Goal: Information Seeking & Learning: Learn about a topic

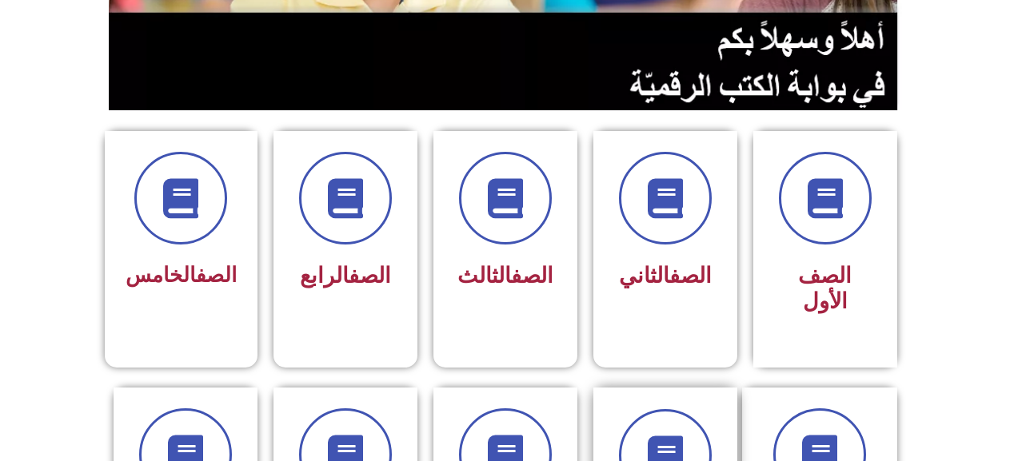
scroll to position [400, 0]
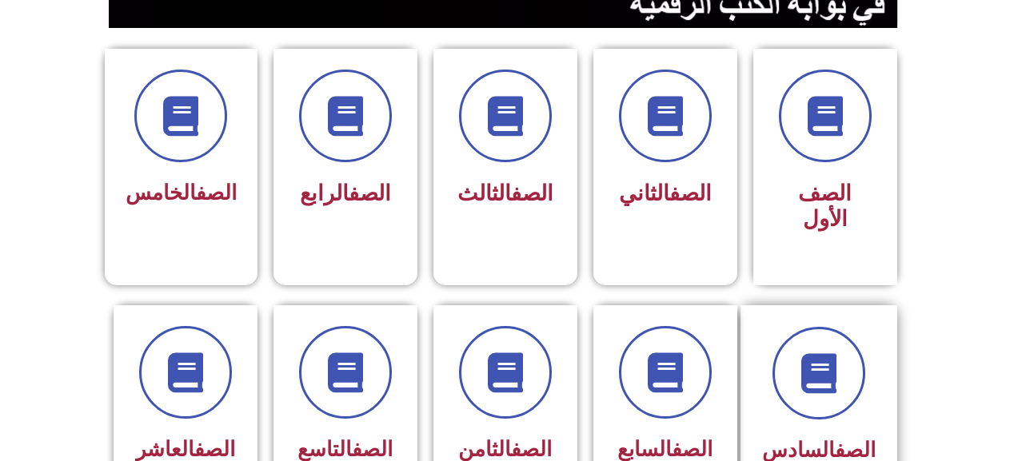
click at [759, 369] on div "الصف السادس" at bounding box center [819, 411] width 157 height 211
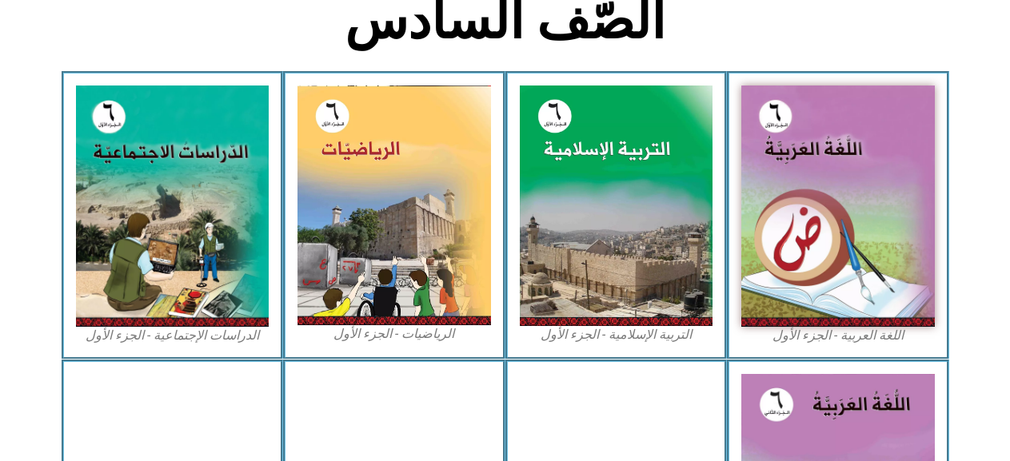
scroll to position [640, 0]
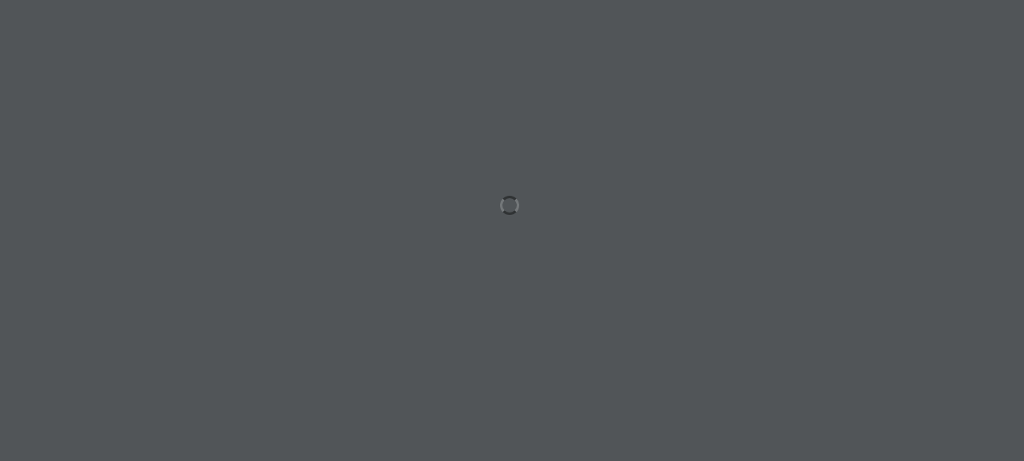
scroll to position [0, 44]
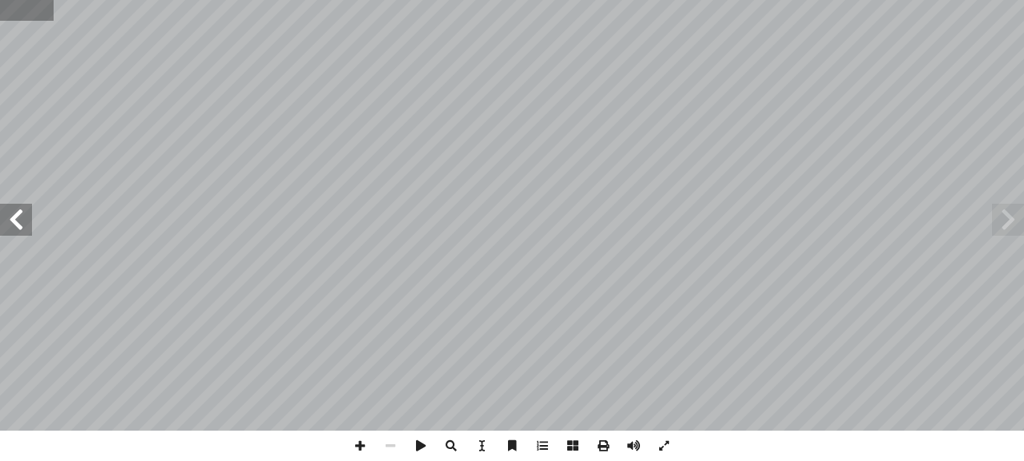
click at [17, 14] on input "text" at bounding box center [26, 10] width 53 height 21
type input "**"
click at [17, 228] on span at bounding box center [16, 220] width 32 height 32
click at [5, 218] on span at bounding box center [16, 220] width 32 height 32
click at [361, 442] on span at bounding box center [360, 446] width 30 height 30
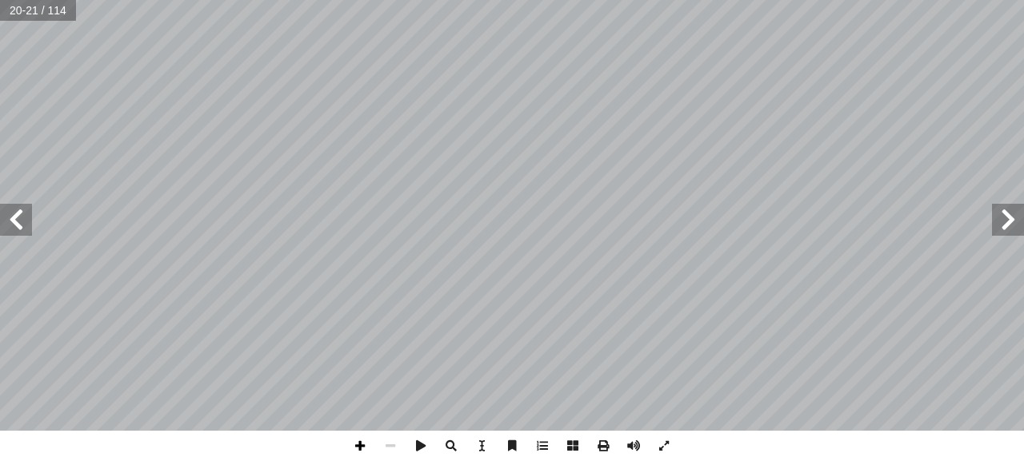
click at [353, 447] on span at bounding box center [360, 446] width 30 height 30
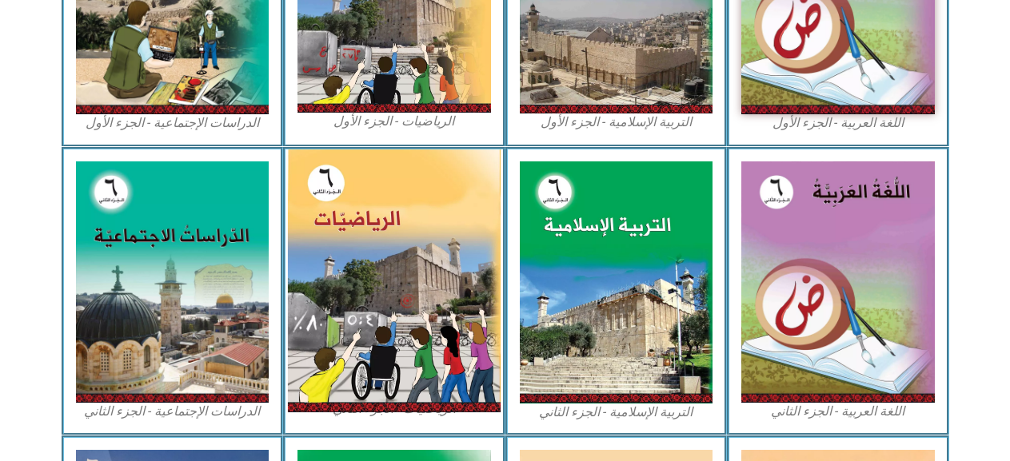
scroll to position [0, 44]
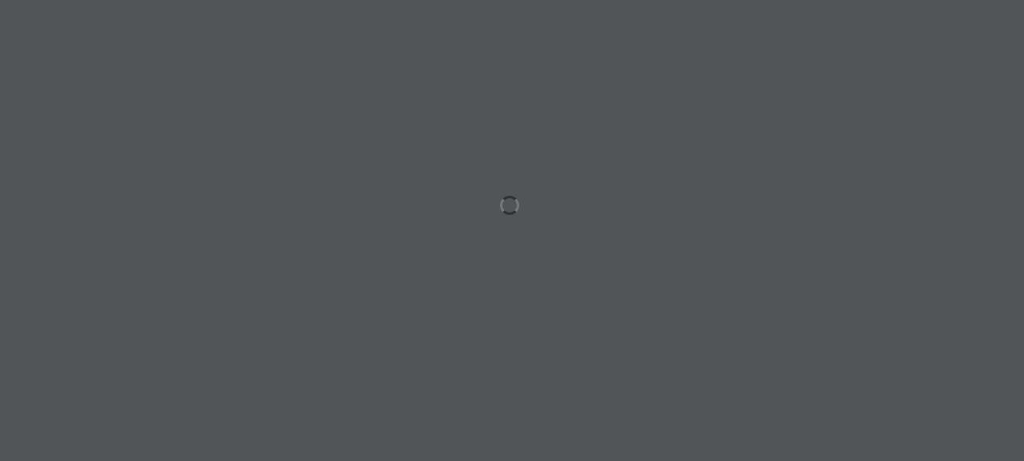
scroll to position [0, 44]
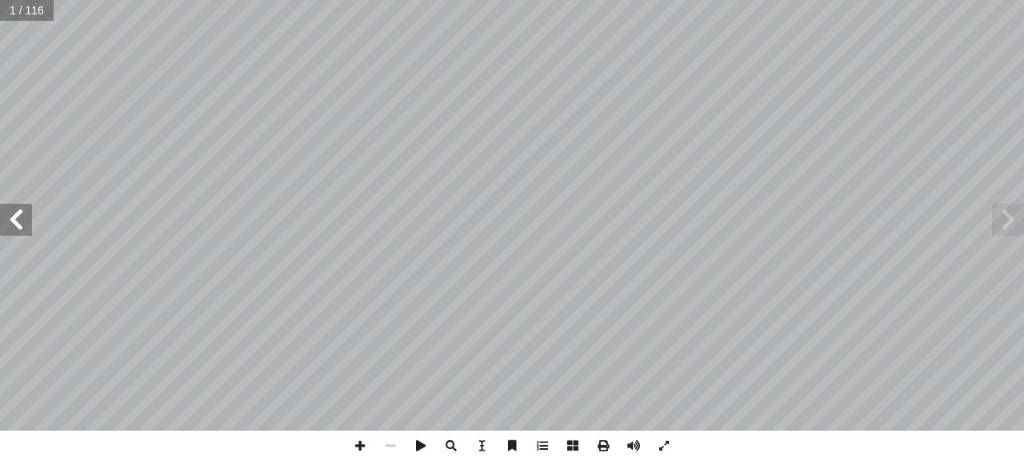
click at [12, 218] on span at bounding box center [16, 220] width 32 height 32
click at [11, 218] on span at bounding box center [16, 220] width 32 height 32
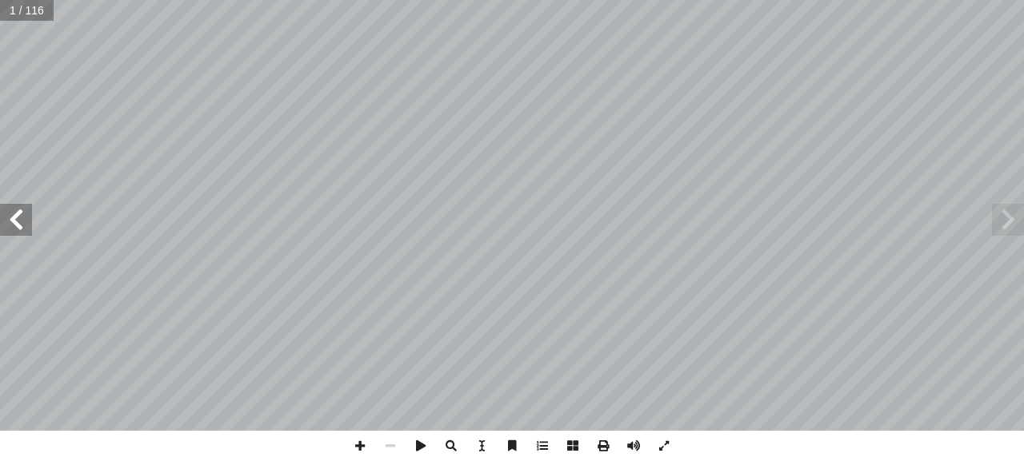
click at [11, 218] on span at bounding box center [16, 220] width 32 height 32
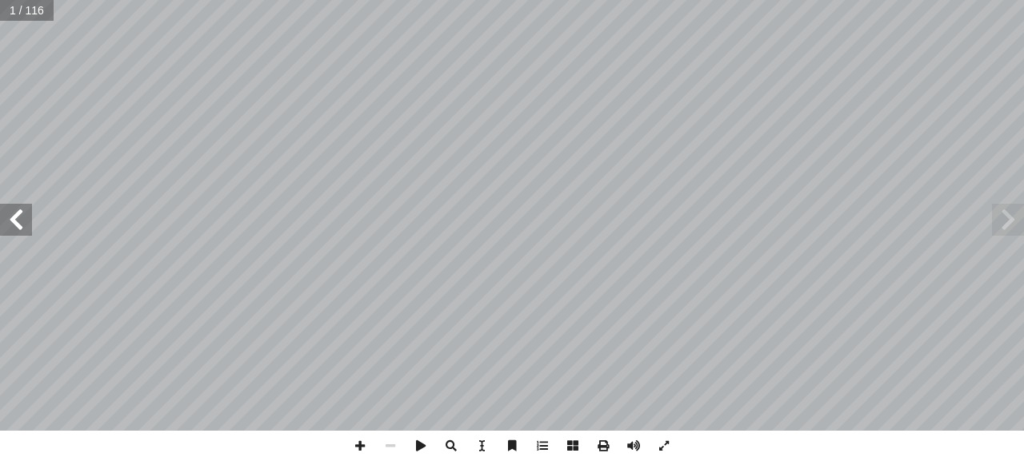
click at [11, 218] on span at bounding box center [16, 220] width 32 height 32
click at [18, 211] on span at bounding box center [16, 220] width 32 height 32
click at [18, 210] on span at bounding box center [16, 220] width 32 height 32
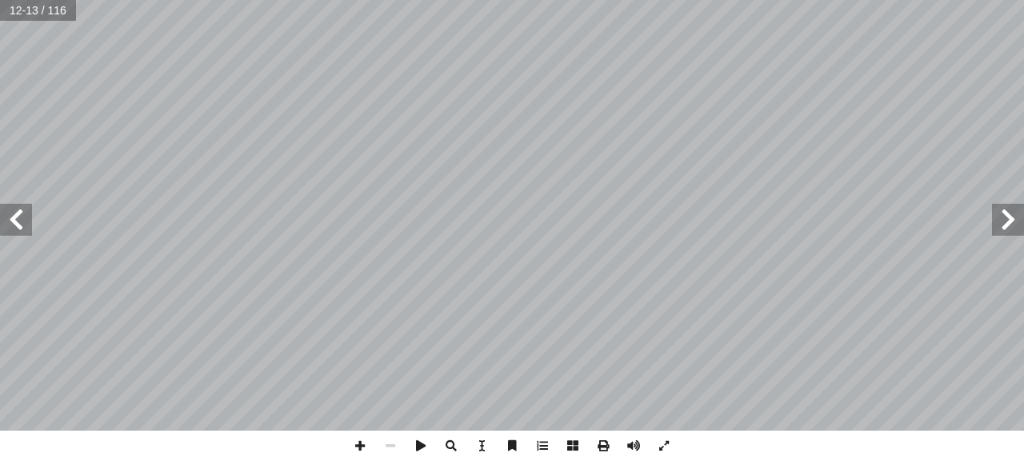
click at [18, 210] on span at bounding box center [16, 220] width 32 height 32
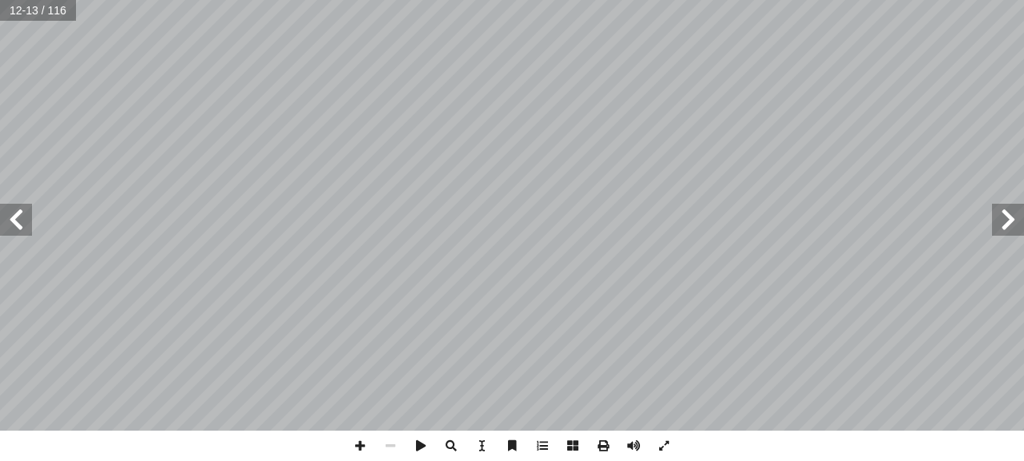
click at [18, 210] on span at bounding box center [16, 220] width 32 height 32
click at [18, 207] on span at bounding box center [16, 220] width 32 height 32
click at [18, 206] on span at bounding box center [16, 220] width 32 height 32
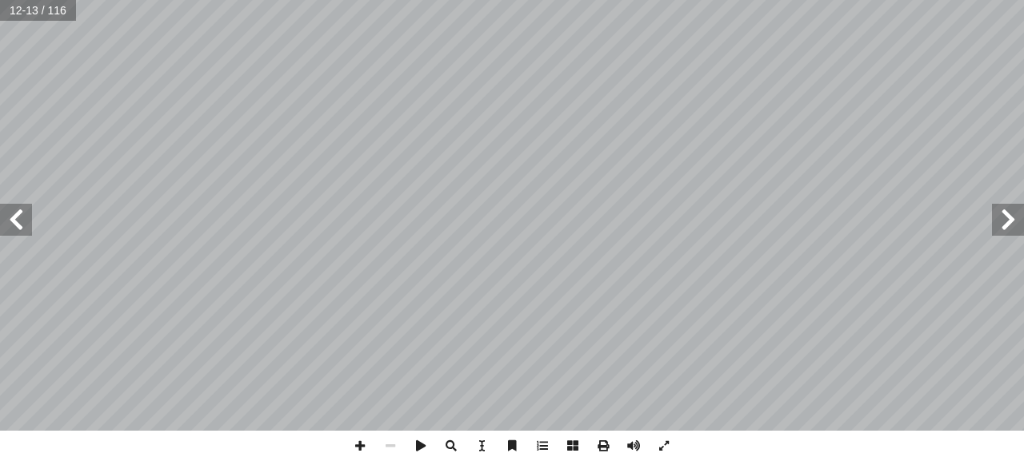
click at [18, 205] on span at bounding box center [16, 220] width 32 height 32
click at [17, 204] on span at bounding box center [16, 220] width 32 height 32
click at [6, 186] on div "٨ ة َّ كائنات مجهري :) ١ نشاط ( شاهد؟ أ � � رة، ماذ ّ كب ُ لم � دة ثم بالعدسة ّ…" at bounding box center [512, 215] width 1024 height 431
click at [6, 218] on span at bounding box center [16, 220] width 32 height 32
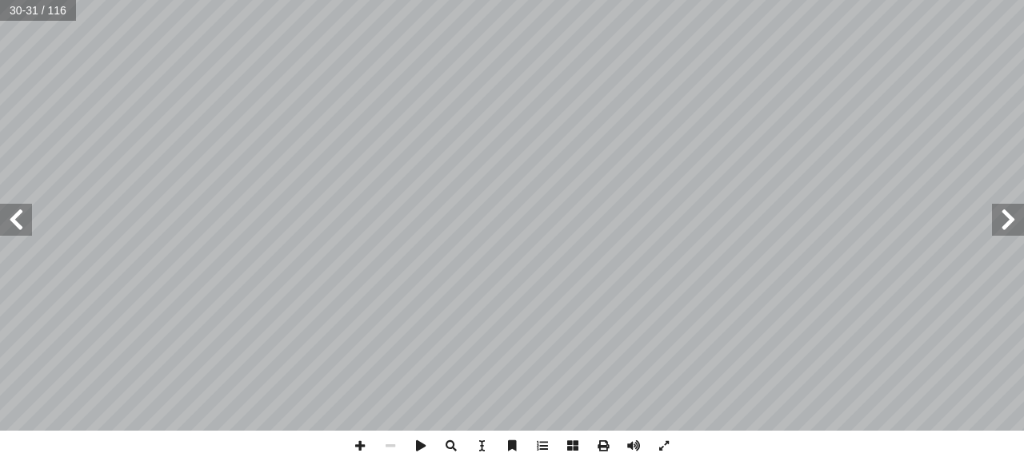
click at [6, 218] on span at bounding box center [16, 220] width 32 height 32
click at [6, 216] on span at bounding box center [16, 220] width 32 height 32
click at [6, 215] on span at bounding box center [16, 220] width 32 height 32
click at [6, 214] on span at bounding box center [16, 220] width 32 height 32
click at [6, 213] on span at bounding box center [16, 220] width 32 height 32
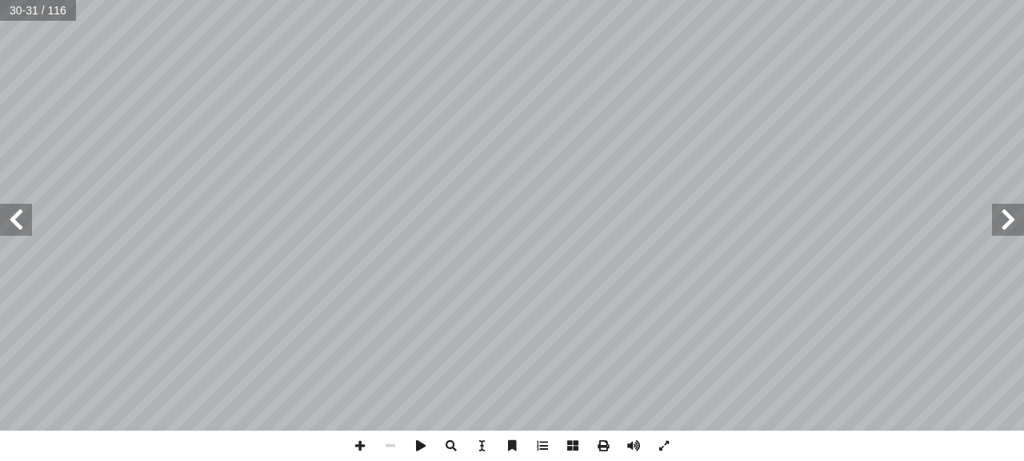
click at [6, 210] on span at bounding box center [16, 220] width 32 height 32
click at [6, 208] on span at bounding box center [16, 220] width 32 height 32
click at [6, 207] on span at bounding box center [16, 220] width 32 height 32
click at [27, 11] on input "text" at bounding box center [37, 10] width 75 height 21
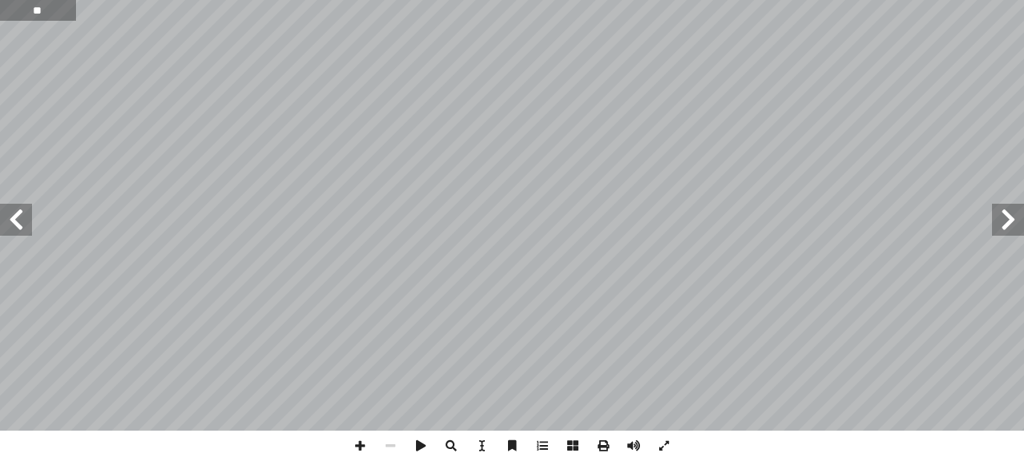
type input "**"
click at [10, 210] on span at bounding box center [16, 220] width 32 height 32
click at [10, 208] on span at bounding box center [16, 220] width 32 height 32
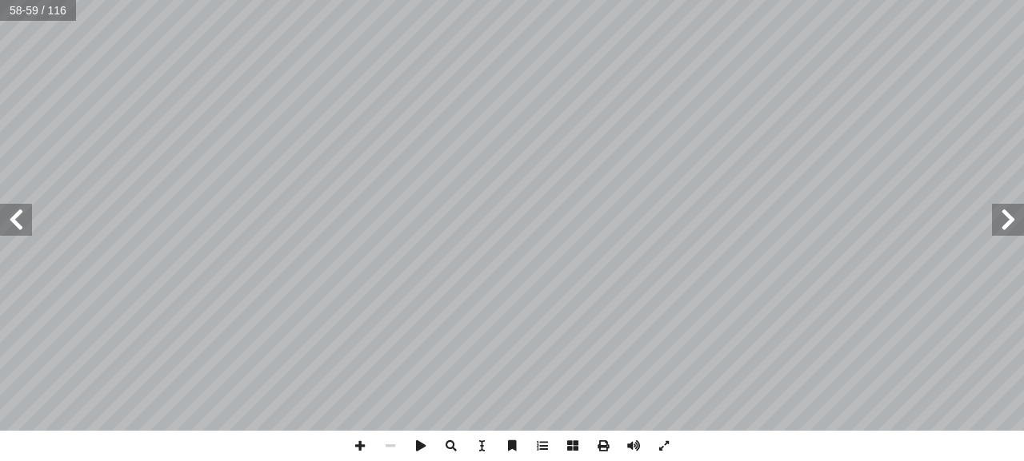
click at [10, 208] on span at bounding box center [16, 220] width 32 height 32
click at [10, 207] on span at bounding box center [16, 220] width 32 height 32
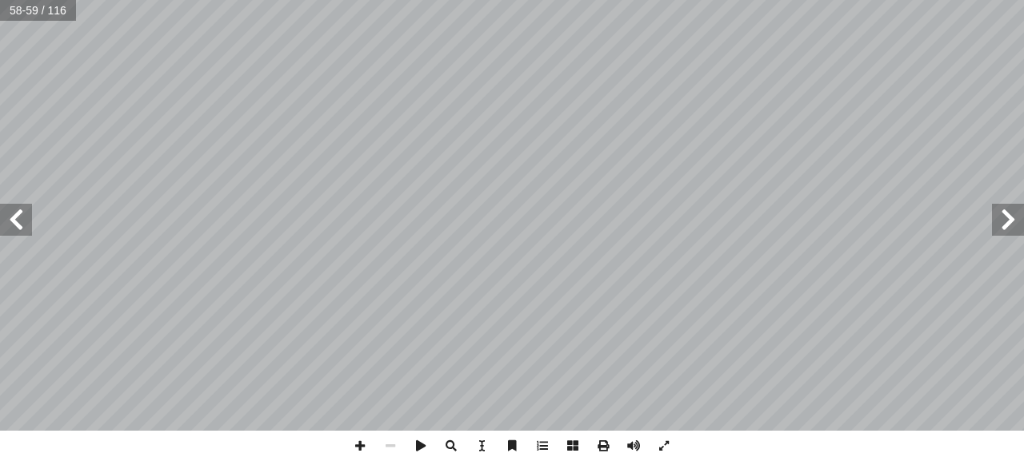
click at [10, 204] on span at bounding box center [16, 220] width 32 height 32
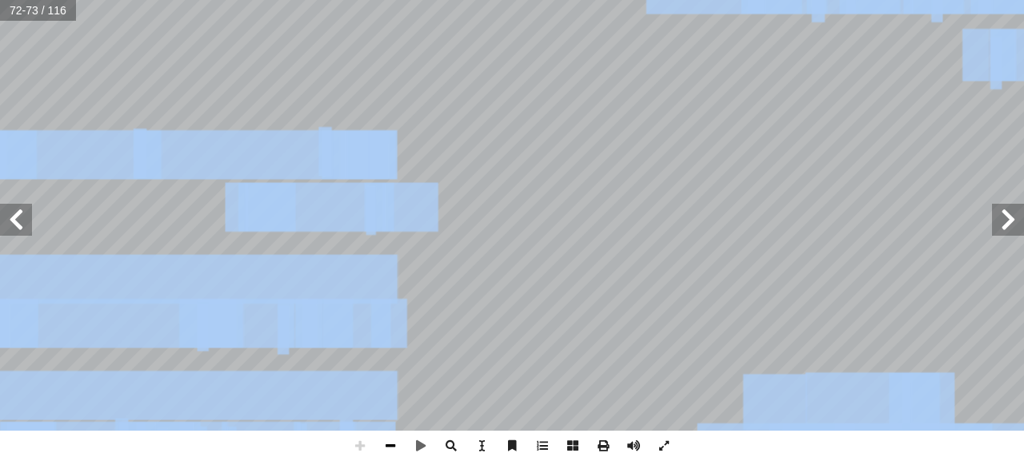
click at [385, 442] on span at bounding box center [390, 446] width 30 height 30
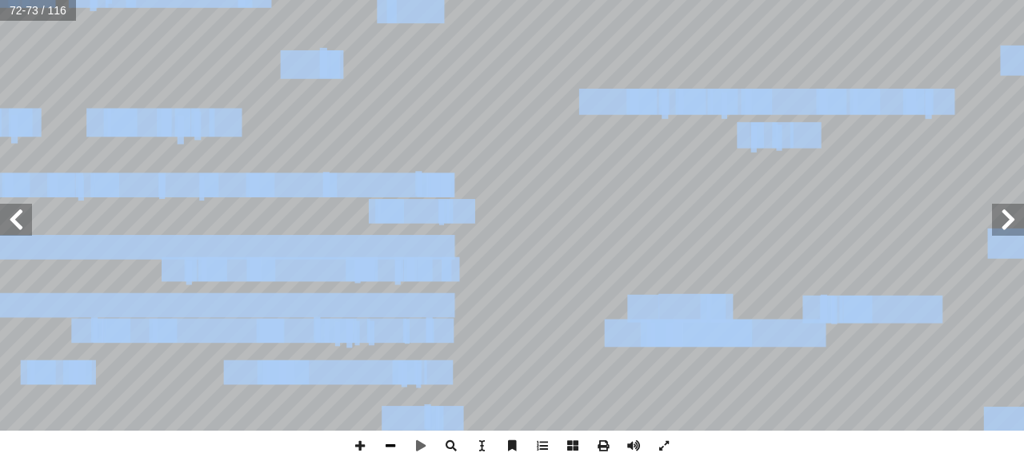
click at [381, 433] on span at bounding box center [390, 446] width 30 height 30
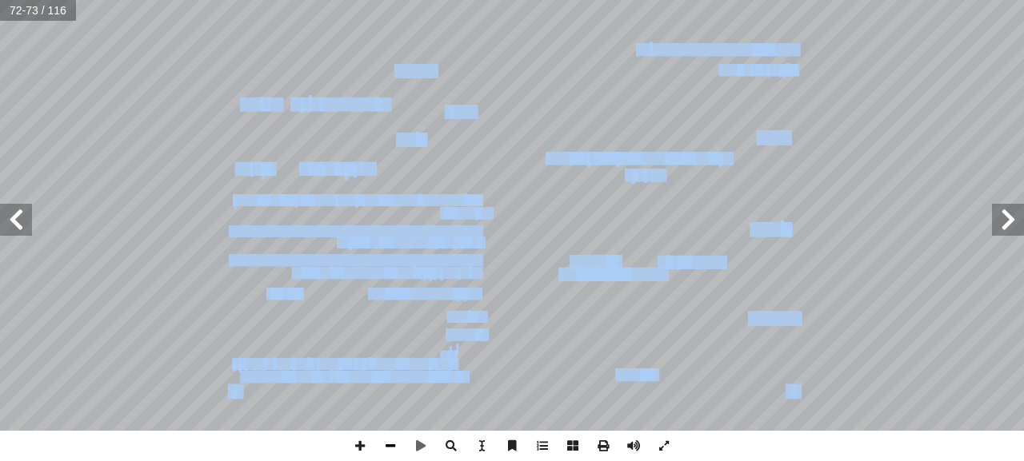
click at [381, 433] on span at bounding box center [390, 446] width 30 height 30
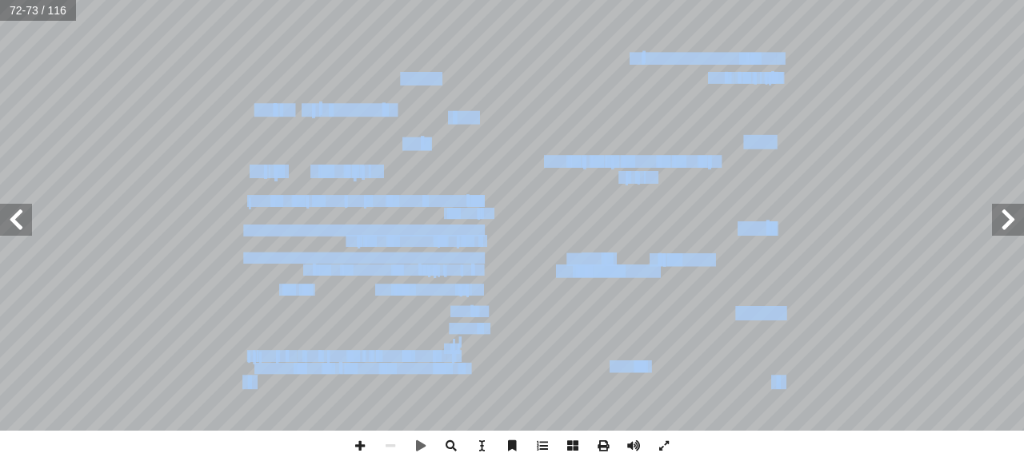
click at [16, 213] on span at bounding box center [16, 220] width 32 height 32
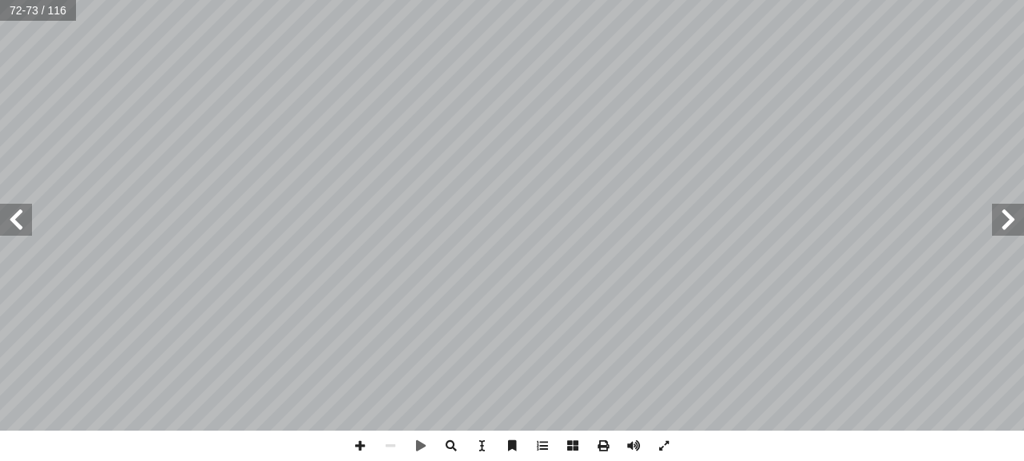
click at [14, 210] on span at bounding box center [16, 220] width 32 height 32
click at [13, 210] on span at bounding box center [16, 220] width 32 height 32
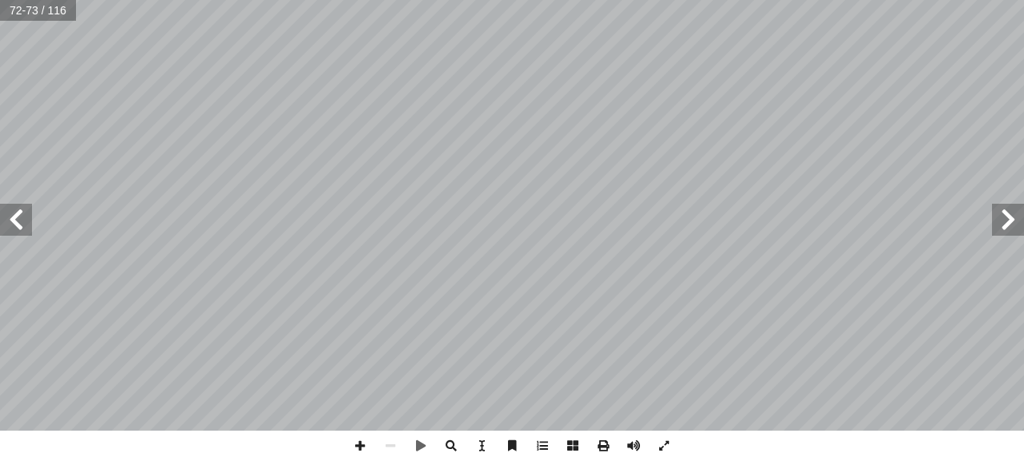
click at [13, 210] on span at bounding box center [16, 220] width 32 height 32
click at [12, 210] on span at bounding box center [16, 220] width 32 height 32
click at [11, 210] on span at bounding box center [16, 220] width 32 height 32
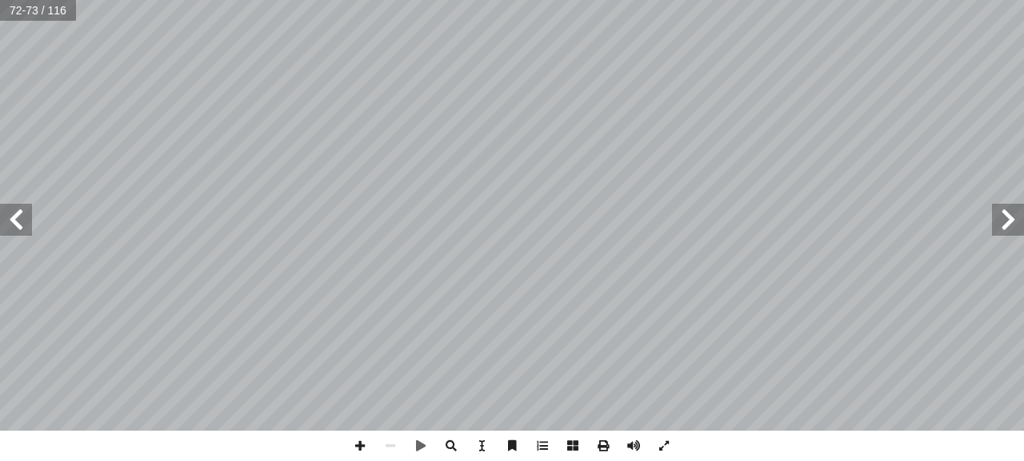
click at [11, 210] on span at bounding box center [16, 220] width 32 height 32
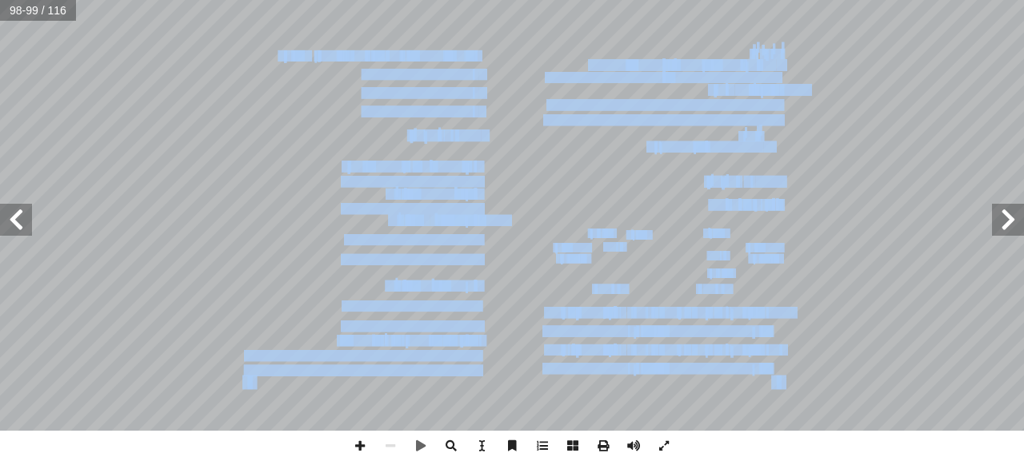
click at [7, 213] on span at bounding box center [16, 220] width 32 height 32
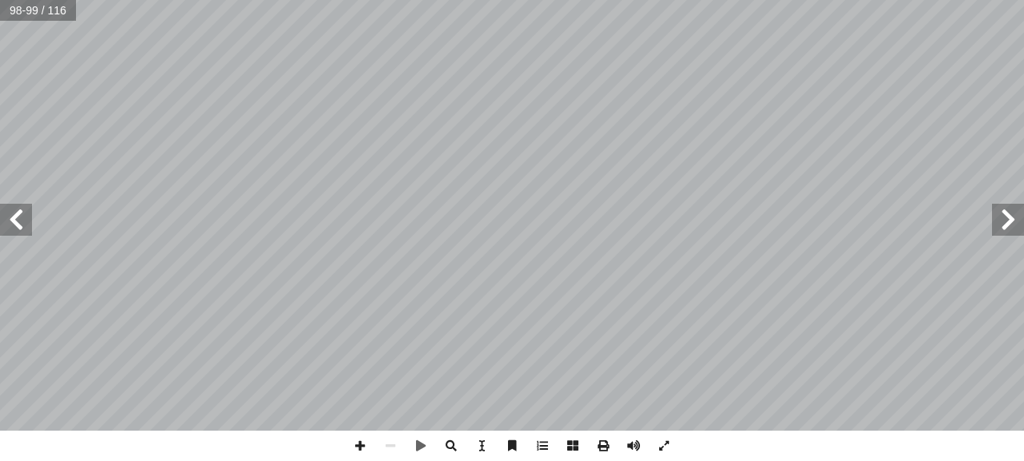
click at [6, 212] on span at bounding box center [16, 220] width 32 height 32
click at [7, 212] on span at bounding box center [16, 220] width 32 height 32
click at [7, 211] on span at bounding box center [16, 220] width 32 height 32
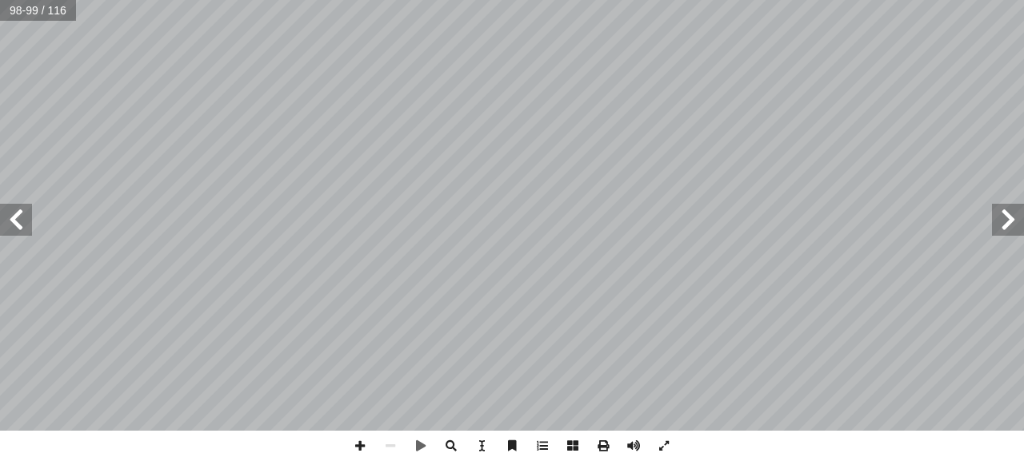
click at [7, 211] on span at bounding box center [16, 220] width 32 height 32
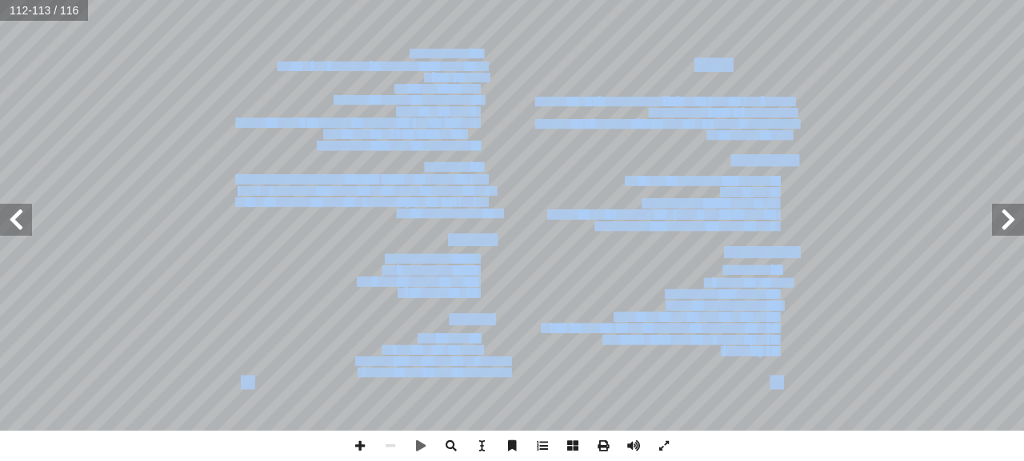
click at [8, 211] on span at bounding box center [16, 220] width 32 height 32
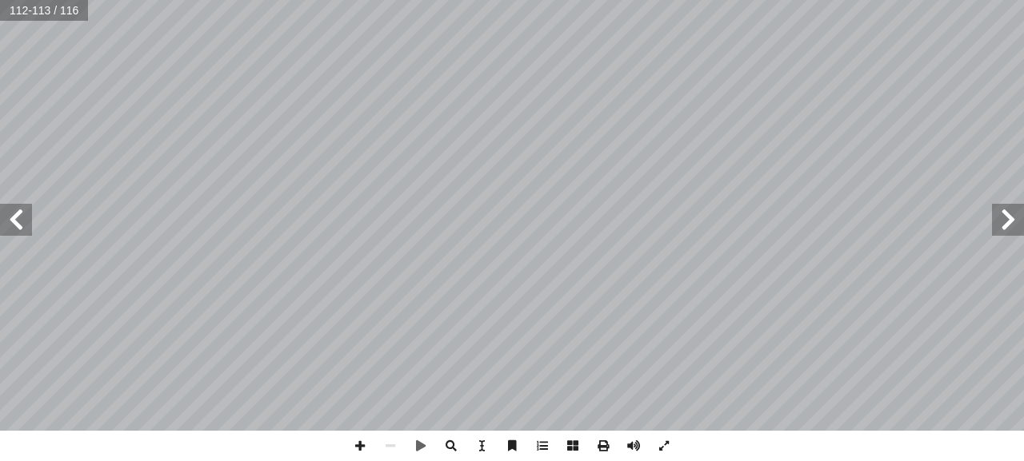
click at [8, 211] on span at bounding box center [16, 220] width 32 height 32
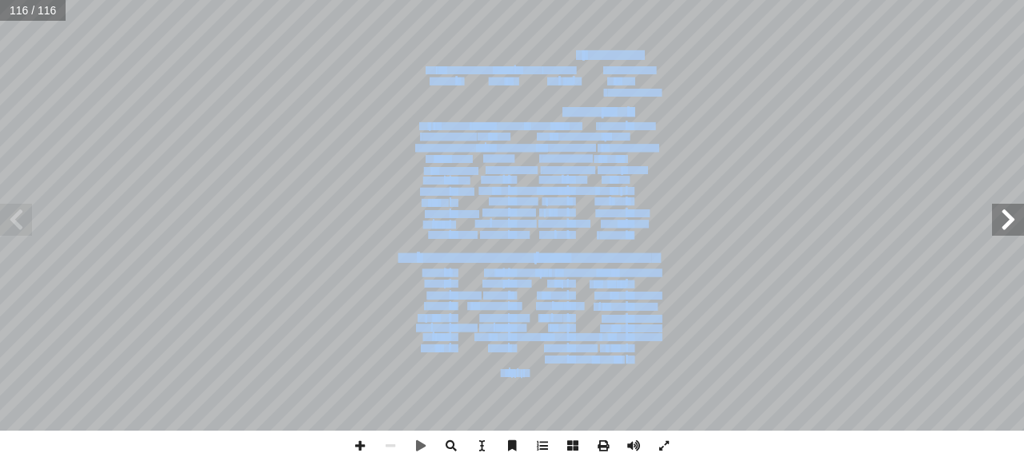
click at [1013, 218] on span at bounding box center [1008, 220] width 32 height 32
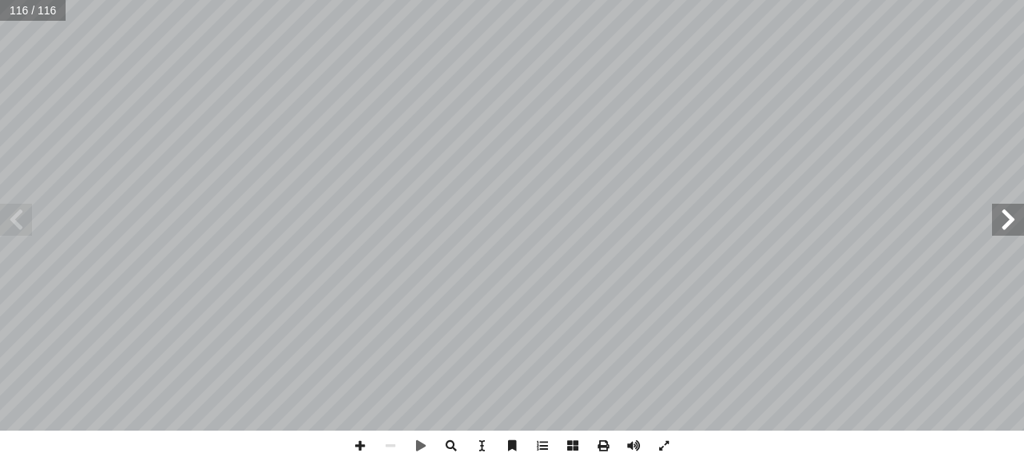
click at [1012, 218] on span at bounding box center [1008, 220] width 32 height 32
click at [1010, 218] on span at bounding box center [1008, 220] width 32 height 32
click at [1012, 213] on span at bounding box center [1008, 220] width 32 height 32
click at [1004, 210] on span at bounding box center [1008, 220] width 32 height 32
click at [997, 208] on span at bounding box center [1008, 220] width 32 height 32
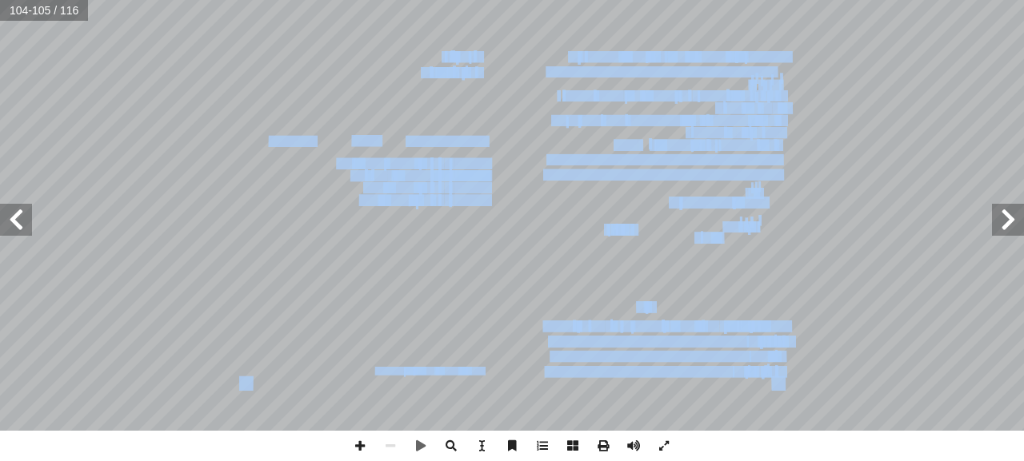
drag, startPoint x: 6, startPoint y: 218, endPoint x: 14, endPoint y: 210, distance: 11.9
click at [14, 208] on div "١٠٠ ر: ّ ك َ ف ُ أ كة؟ ّ من سرعة كرة متحر ُ كيف نقلل ب. ّ جر أ لوقت نفسه؟ � � ج…" at bounding box center [512, 215] width 1024 height 431
click at [14, 216] on span at bounding box center [16, 220] width 32 height 32
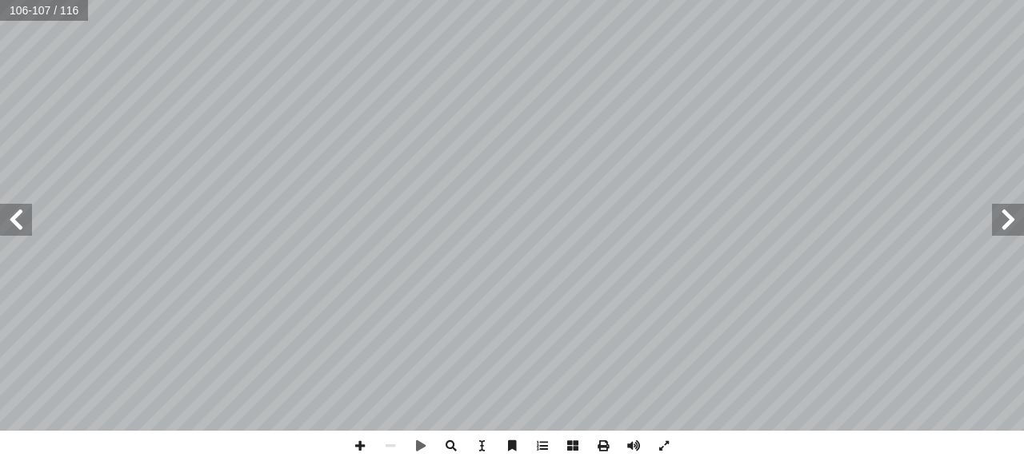
click at [1002, 232] on span at bounding box center [1008, 220] width 32 height 32
click at [1001, 232] on span at bounding box center [1008, 220] width 32 height 32
click at [998, 231] on span at bounding box center [1008, 220] width 32 height 32
click at [997, 230] on span at bounding box center [1008, 220] width 32 height 32
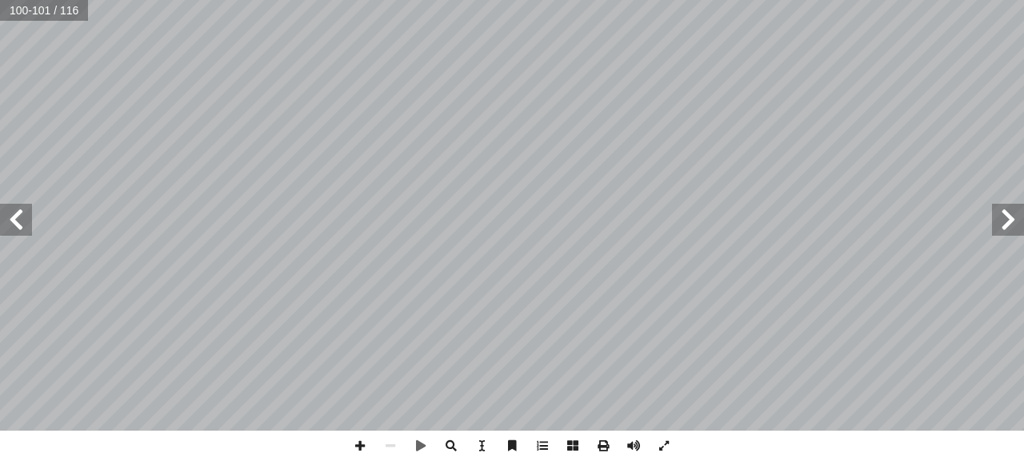
click at [997, 229] on span at bounding box center [1008, 220] width 32 height 32
click at [994, 229] on span at bounding box center [1008, 220] width 32 height 32
drag, startPoint x: 992, startPoint y: 218, endPoint x: 1005, endPoint y: 210, distance: 14.7
click at [1005, 210] on span at bounding box center [1008, 220] width 32 height 32
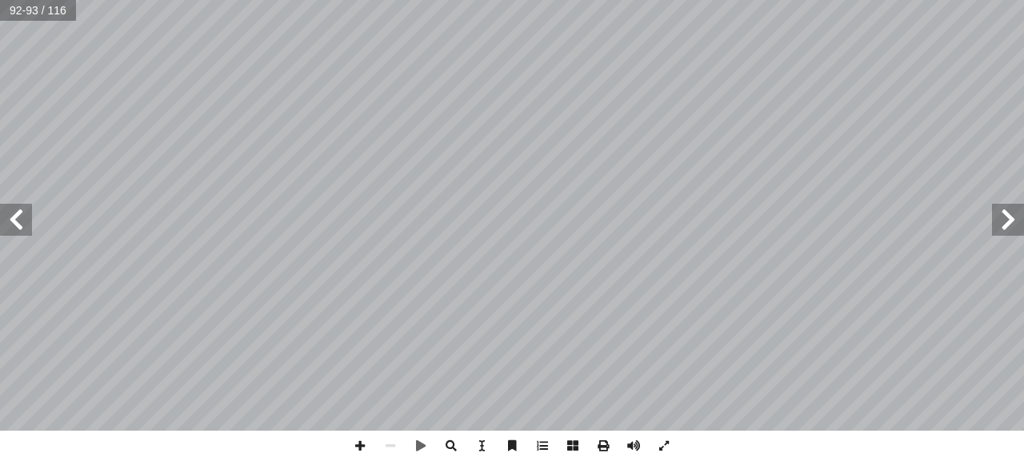
click at [1005, 210] on span at bounding box center [1008, 220] width 32 height 32
click at [1006, 208] on span at bounding box center [1008, 220] width 32 height 32
click at [1006, 204] on span at bounding box center [1008, 220] width 32 height 32
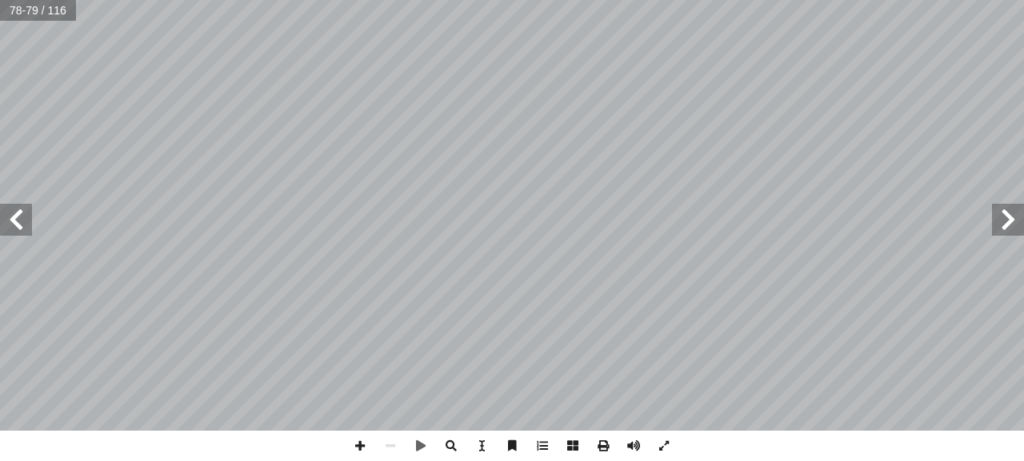
click at [1007, 208] on span at bounding box center [1008, 220] width 32 height 32
click at [1007, 207] on span at bounding box center [1008, 220] width 32 height 32
click at [1007, 205] on span at bounding box center [1008, 220] width 32 height 32
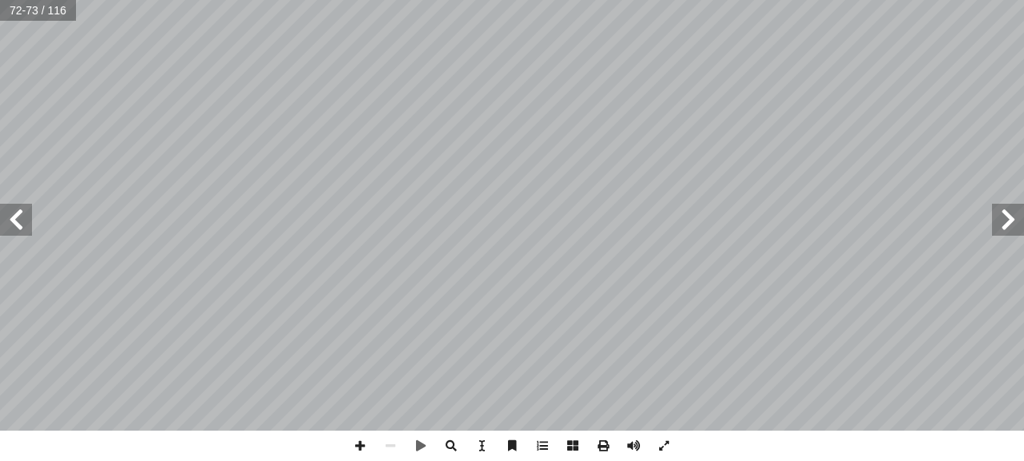
click at [1007, 205] on span at bounding box center [1008, 220] width 32 height 32
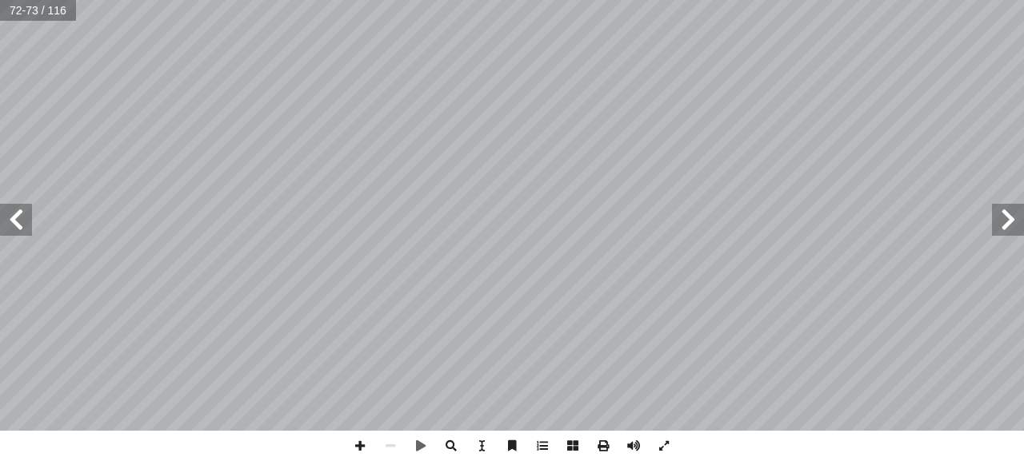
click at [1007, 205] on span at bounding box center [1008, 220] width 32 height 32
click at [1007, 206] on span at bounding box center [1008, 220] width 32 height 32
click at [1007, 204] on span at bounding box center [1008, 220] width 32 height 32
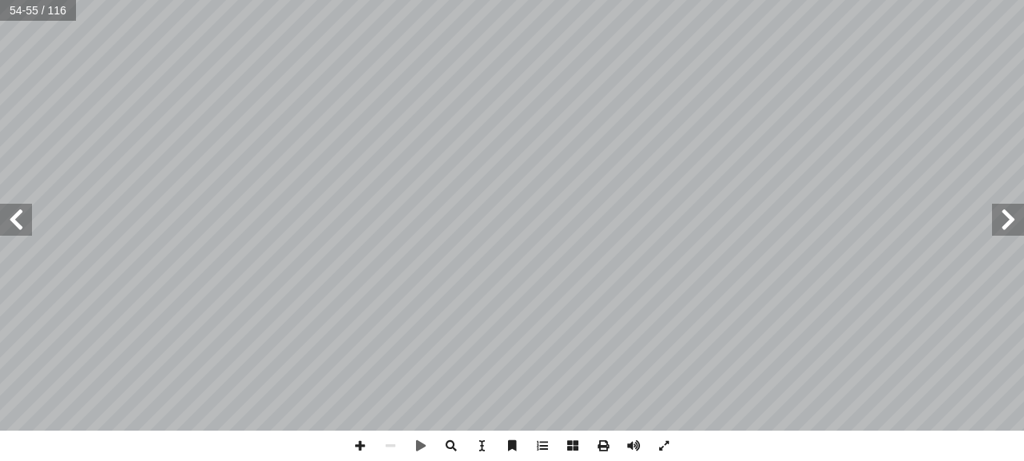
click at [1005, 207] on span at bounding box center [1008, 220] width 32 height 32
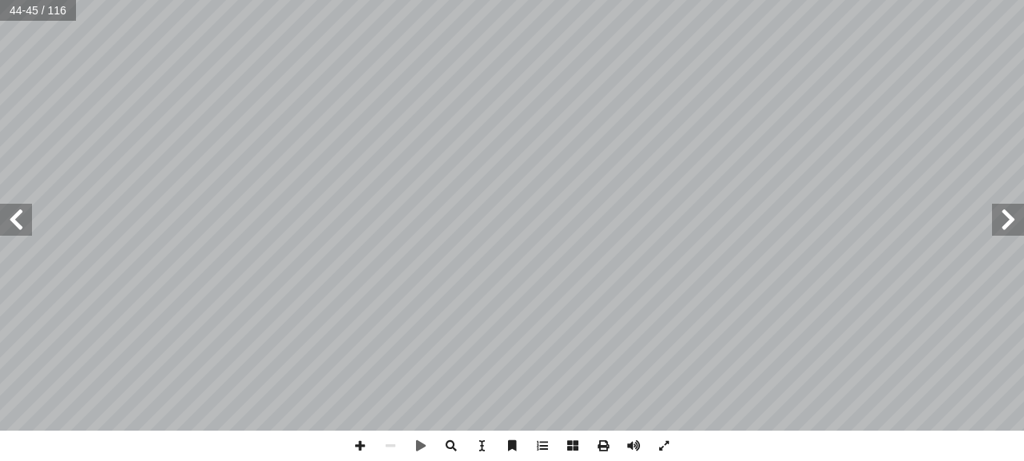
click at [1004, 209] on span at bounding box center [1008, 220] width 32 height 32
click at [1003, 208] on span at bounding box center [1008, 220] width 32 height 32
click at [1002, 208] on span at bounding box center [1008, 220] width 32 height 32
click at [1001, 206] on span at bounding box center [1008, 220] width 32 height 32
click at [999, 204] on span at bounding box center [1008, 220] width 32 height 32
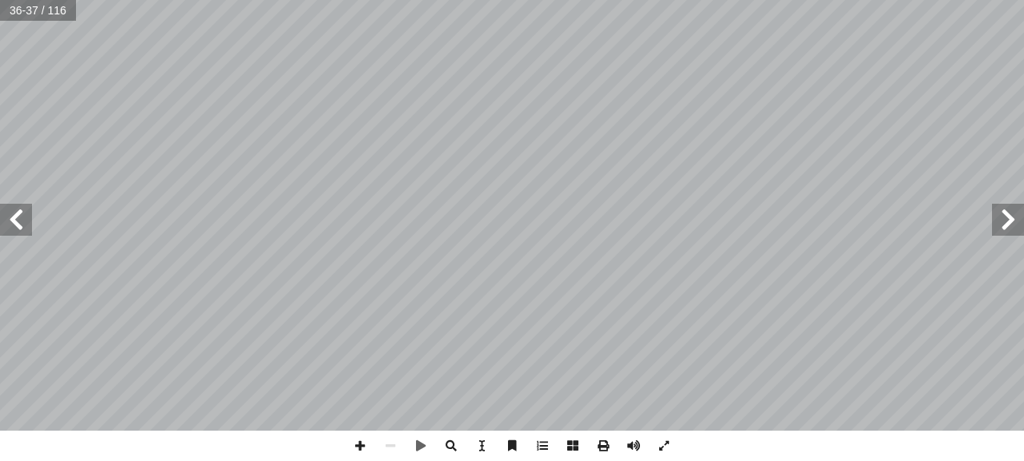
click at [6, 226] on span at bounding box center [16, 220] width 32 height 32
click at [390, 448] on span at bounding box center [390, 446] width 30 height 30
click at [1010, 233] on span at bounding box center [1008, 220] width 32 height 32
click at [1006, 220] on span at bounding box center [1008, 220] width 32 height 32
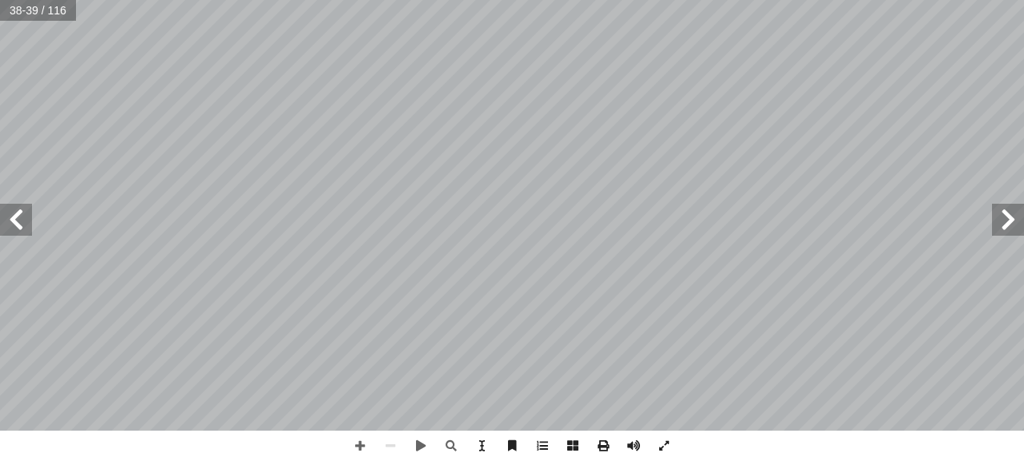
click at [1006, 220] on span at bounding box center [1008, 220] width 32 height 32
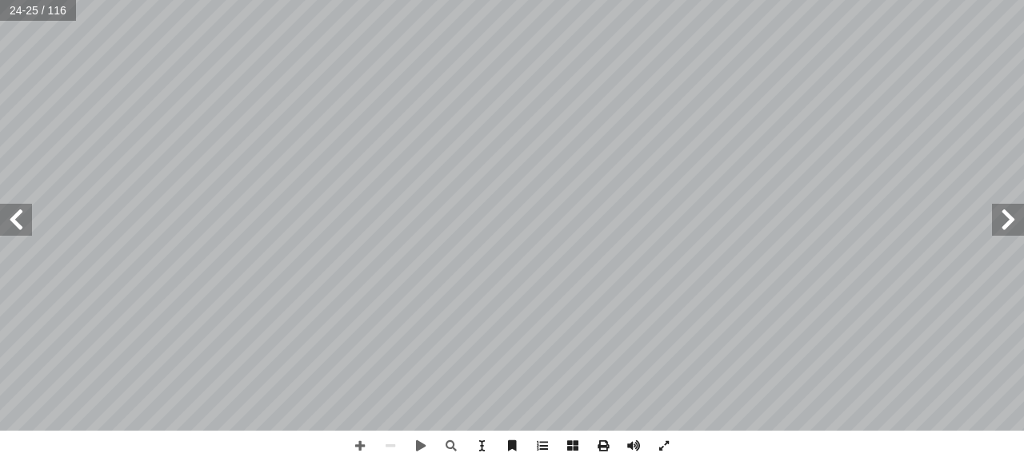
click at [1006, 220] on span at bounding box center [1008, 220] width 32 height 32
click at [1009, 226] on span at bounding box center [1008, 220] width 32 height 32
click at [1012, 210] on span at bounding box center [1008, 220] width 32 height 32
click at [18, 228] on span at bounding box center [16, 220] width 32 height 32
click at [1008, 212] on span at bounding box center [1008, 220] width 32 height 32
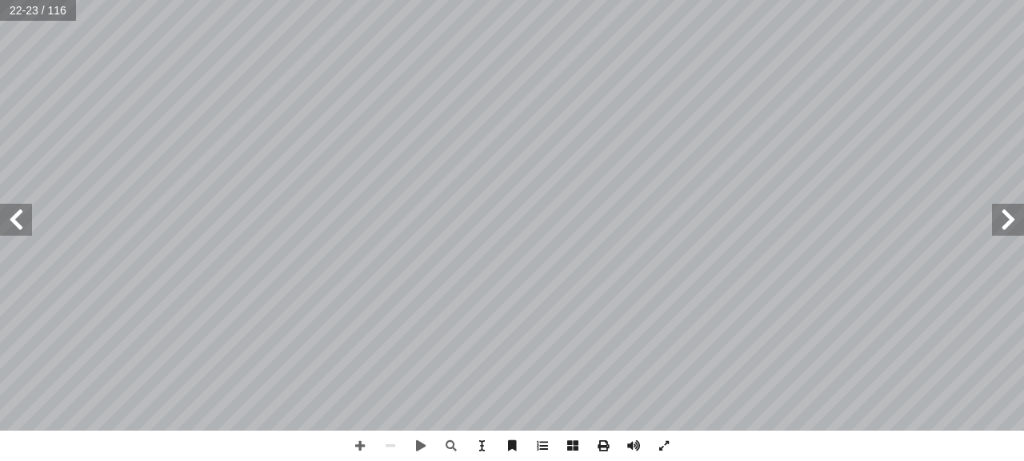
click at [13, 209] on span at bounding box center [16, 220] width 32 height 32
click at [17, 217] on span at bounding box center [16, 220] width 32 height 32
click at [22, 218] on span at bounding box center [16, 220] width 32 height 32
click at [25, 218] on span at bounding box center [16, 220] width 32 height 32
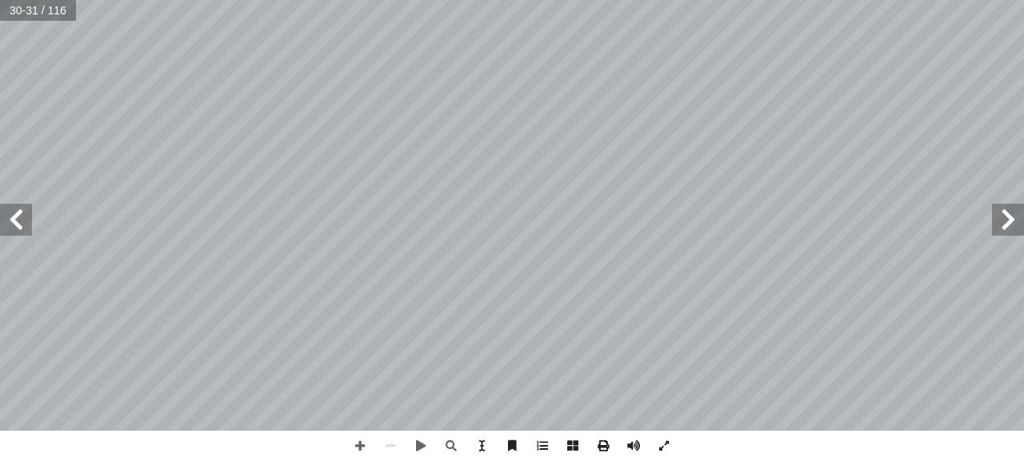
click at [25, 218] on span at bounding box center [16, 220] width 32 height 32
click at [26, 218] on span at bounding box center [16, 220] width 32 height 32
click at [16, 229] on span at bounding box center [16, 220] width 32 height 32
click at [17, 229] on span at bounding box center [16, 220] width 32 height 32
click at [1001, 210] on span at bounding box center [1008, 220] width 32 height 32
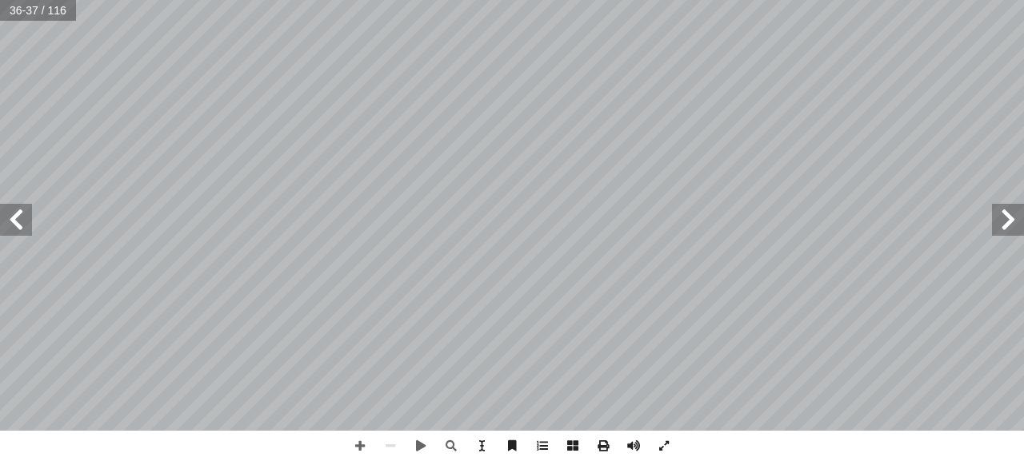
click at [16, 219] on span at bounding box center [16, 220] width 32 height 32
click at [21, 222] on span at bounding box center [16, 220] width 32 height 32
click at [19, 230] on span at bounding box center [16, 220] width 32 height 32
